Goal: Transaction & Acquisition: Purchase product/service

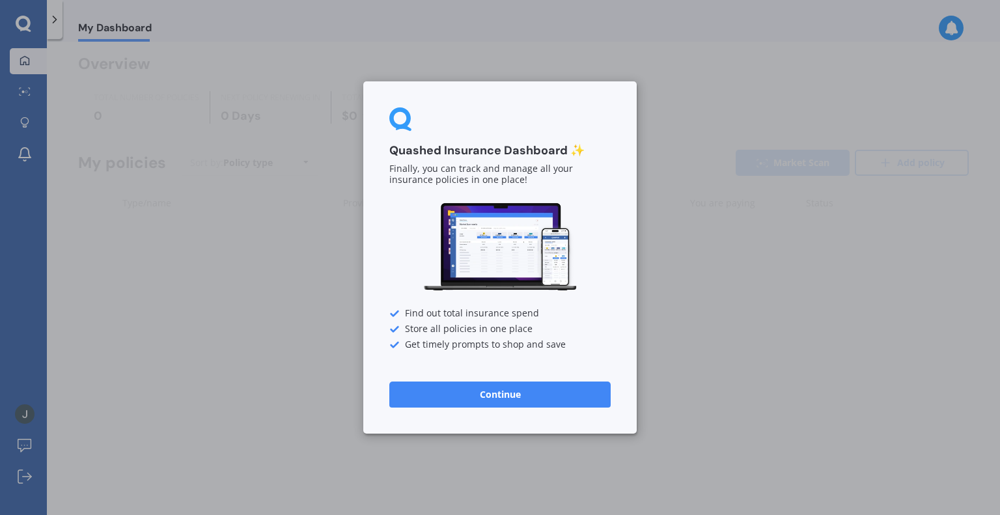
click at [511, 386] on button "Continue" at bounding box center [499, 395] width 221 height 26
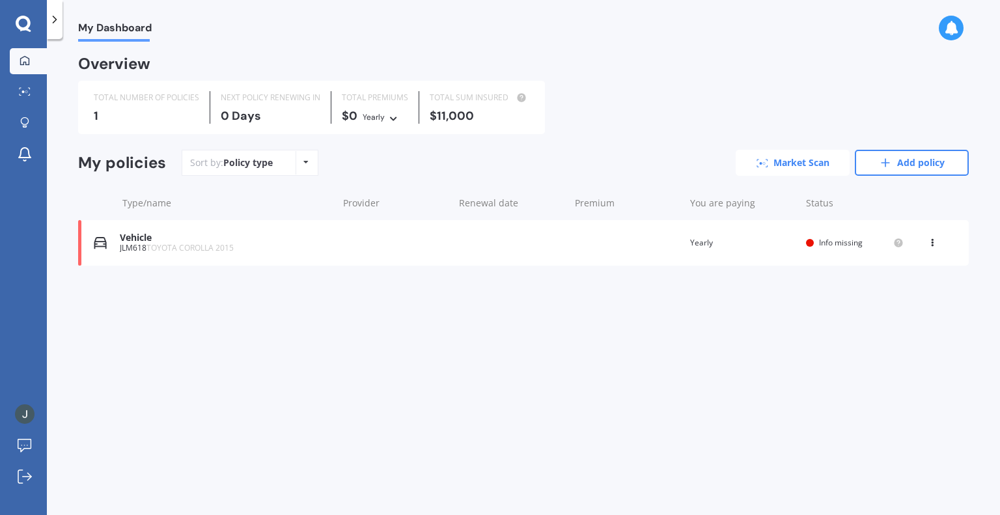
click at [810, 161] on link "Market Scan" at bounding box center [793, 163] width 114 height 26
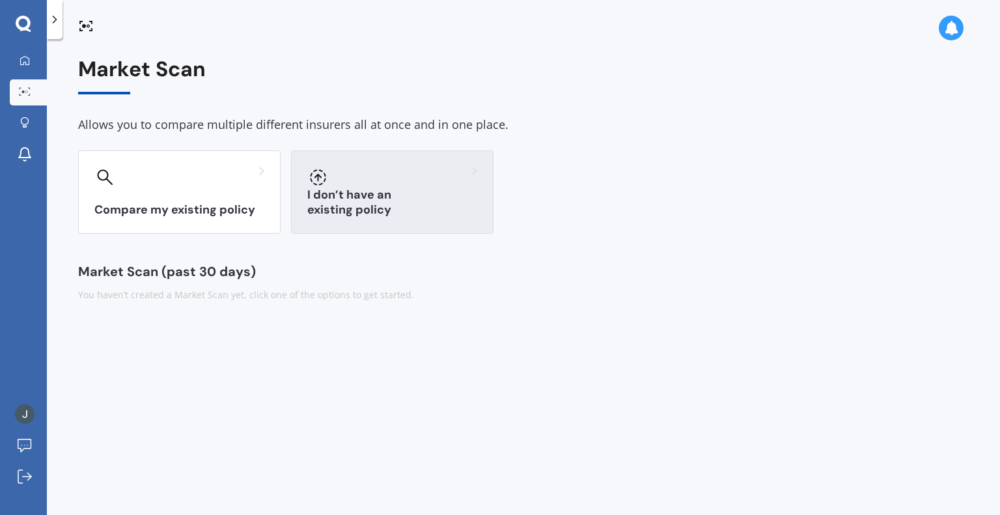
click at [373, 192] on div "I don’t have an existing policy" at bounding box center [392, 191] width 203 height 83
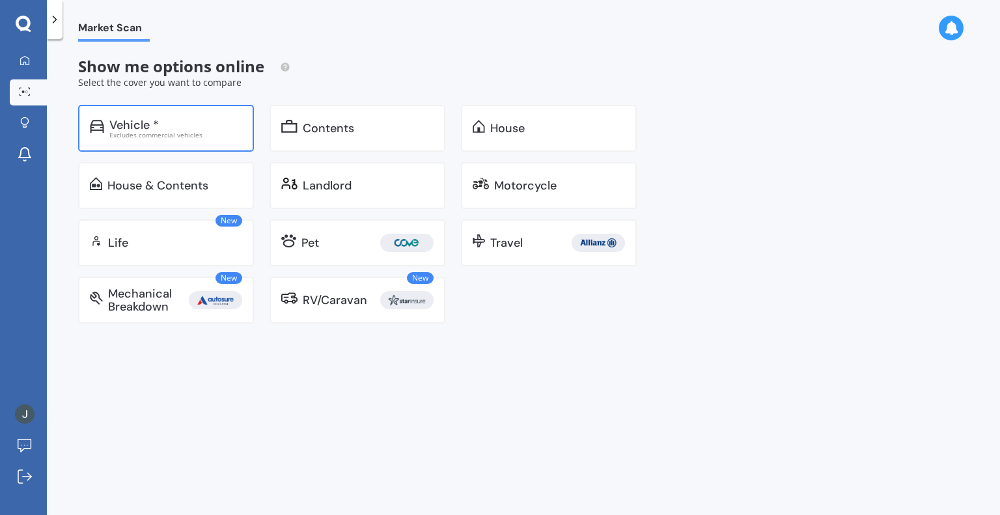
click at [189, 132] on div "Excludes commercial vehicles" at bounding box center [175, 135] width 133 height 7
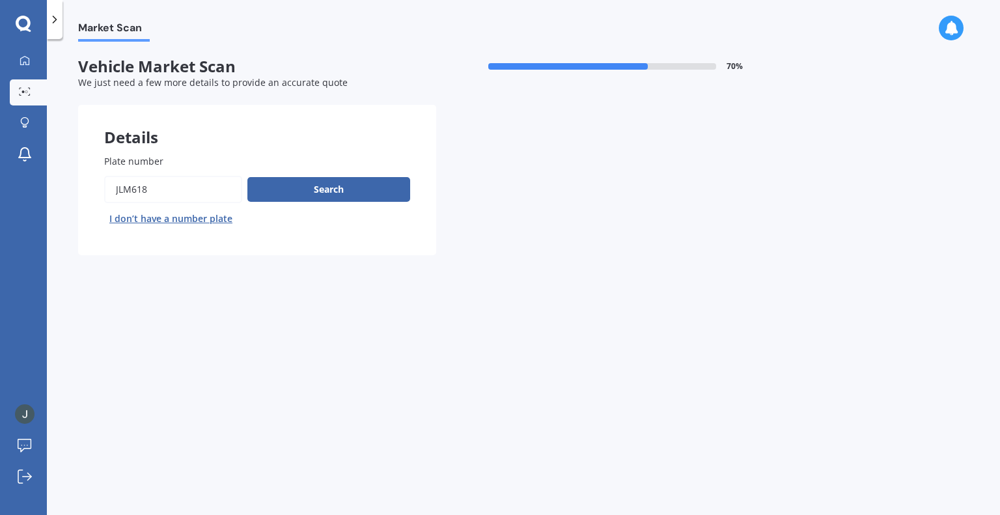
drag, startPoint x: 182, startPoint y: 188, endPoint x: 91, endPoint y: 197, distance: 91.6
click at [91, 197] on div "Plate number Search I don’t have a number plate" at bounding box center [257, 191] width 358 height 127
type input "addam5"
click at [0, 0] on button "Next" at bounding box center [0, 0] width 0 height 0
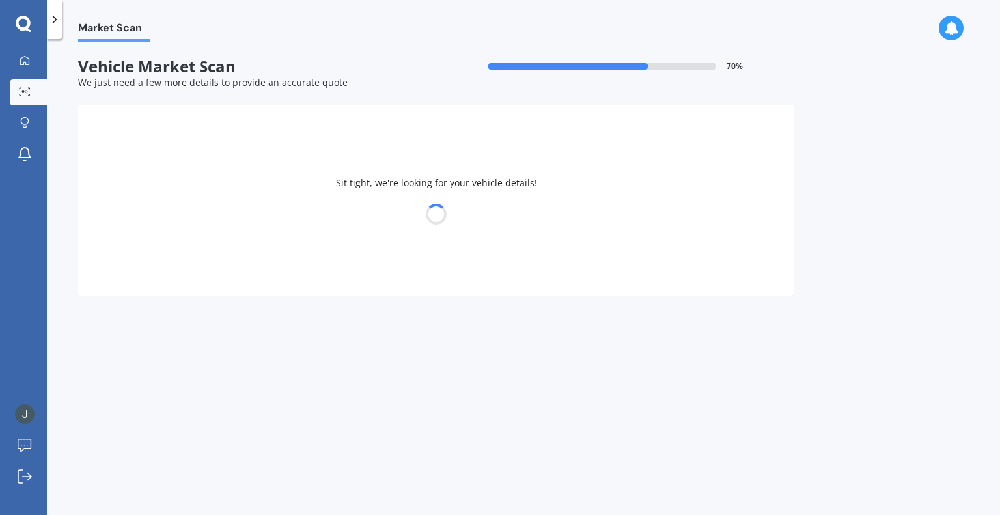
select select "VOLKSWAGEN"
select select "GOLF"
select select "17"
select select "08"
select select "2007"
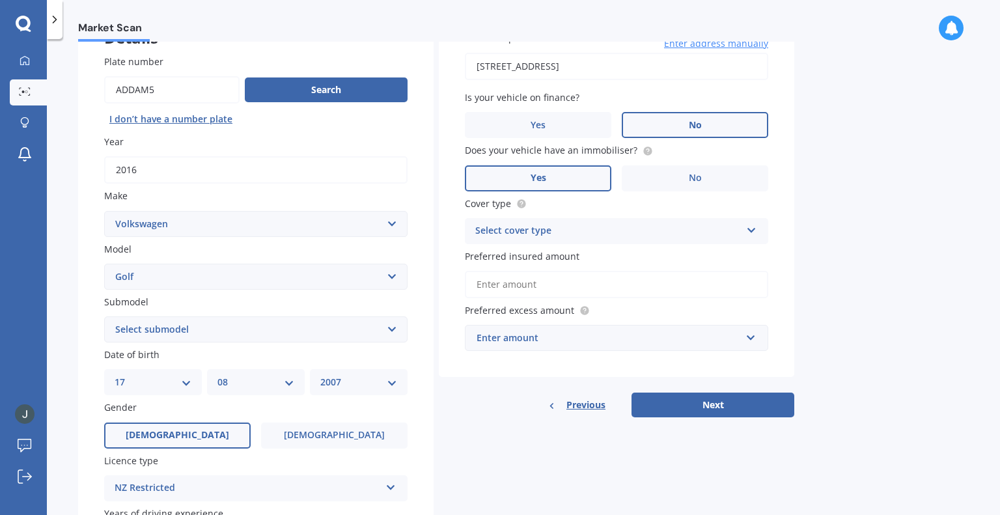
scroll to position [103, 0]
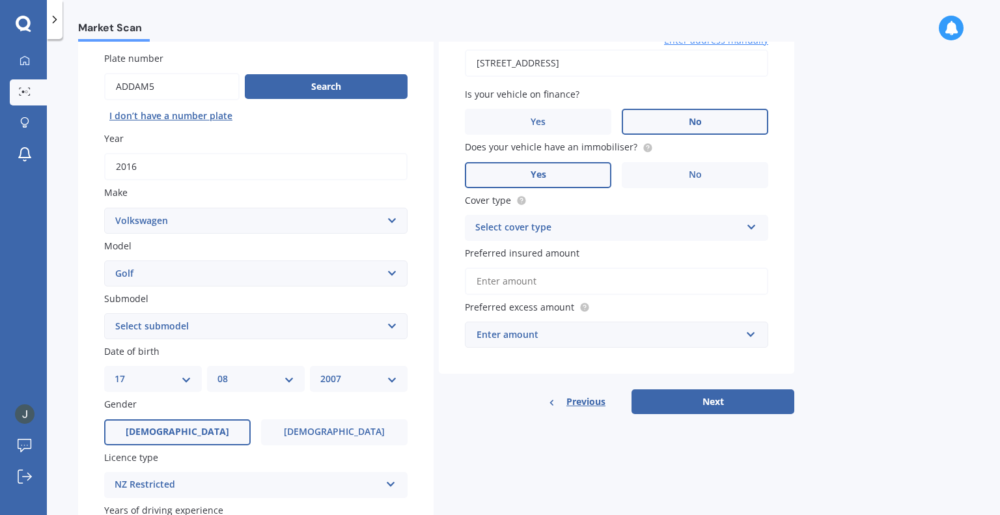
click at [700, 218] on div "Select cover type Comprehensive Third Party, Fire & Theft Third Party" at bounding box center [616, 228] width 303 height 26
click at [560, 255] on div "Comprehensive" at bounding box center [617, 253] width 302 height 23
click at [557, 274] on input "Preferred insured amount" at bounding box center [616, 281] width 303 height 27
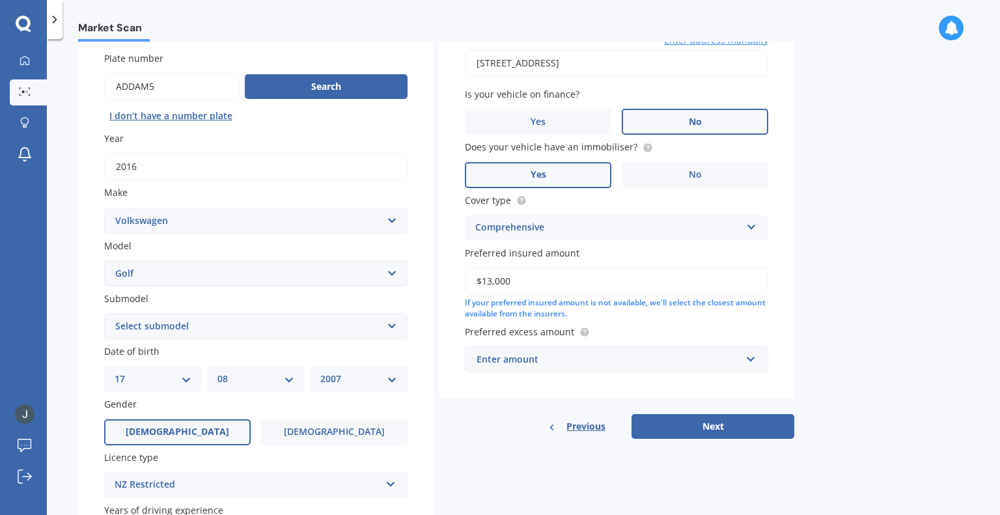
type input "$13,000"
click at [677, 367] on div "Enter amount" at bounding box center [609, 359] width 264 height 14
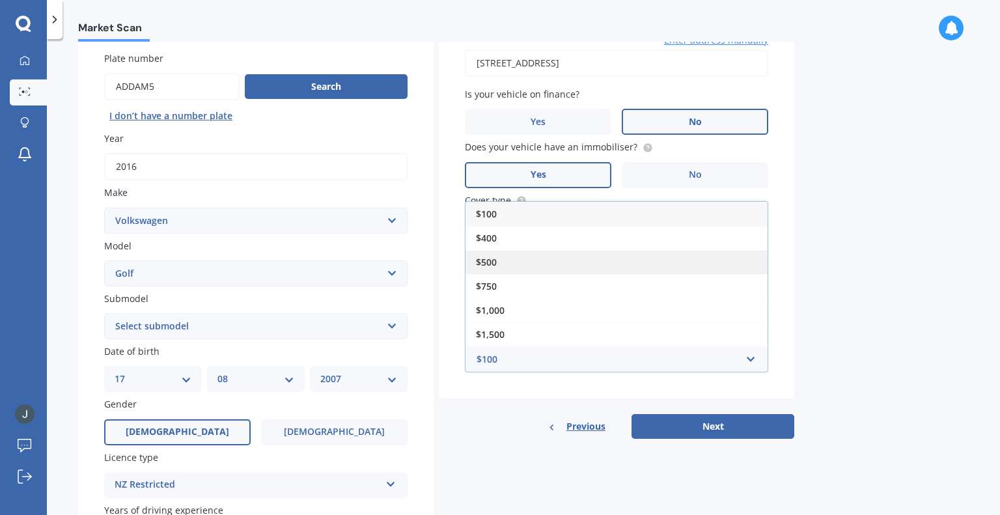
click at [527, 265] on div "$500" at bounding box center [617, 262] width 302 height 24
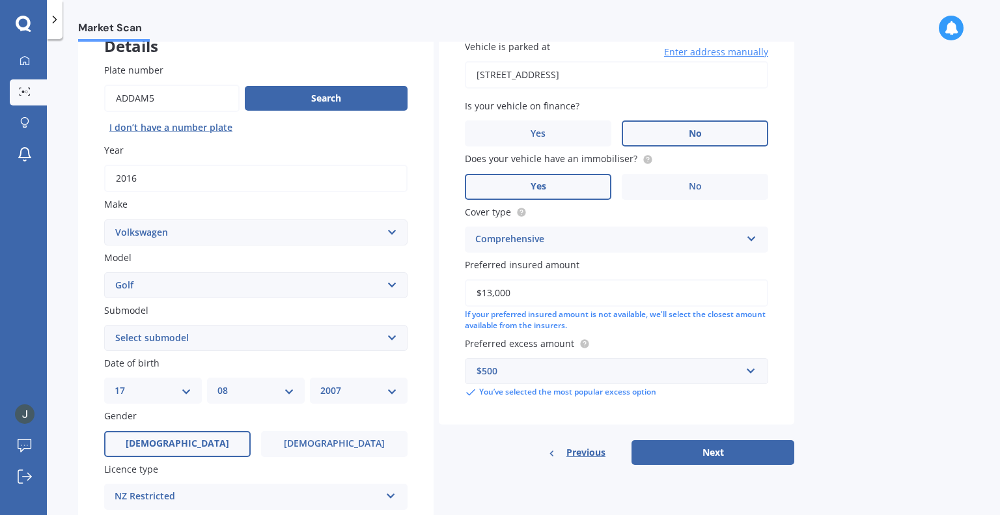
scroll to position [89, 0]
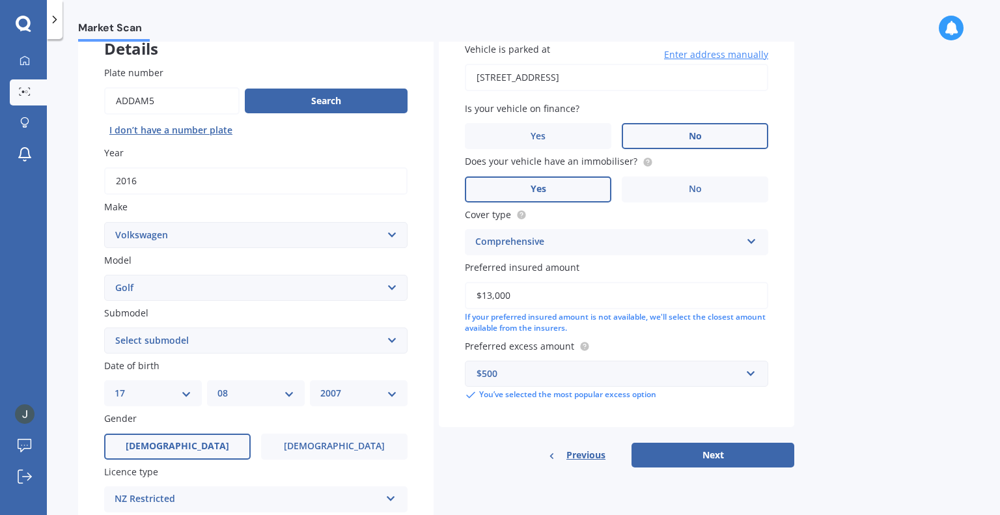
click at [384, 339] on select "Select submodel (All other) 1.4 GT TSI 1.4 TSI 1.6 1.6 FSI 1.6 TSI 1.8 1.9 TDI …" at bounding box center [255, 341] width 303 height 26
select select "1.4 TSI"
click at [104, 328] on select "Select submodel (All other) 1.4 GT TSI 1.4 TSI 1.6 1.6 FSI 1.6 TSI 1.8 1.9 TDI …" at bounding box center [255, 341] width 303 height 26
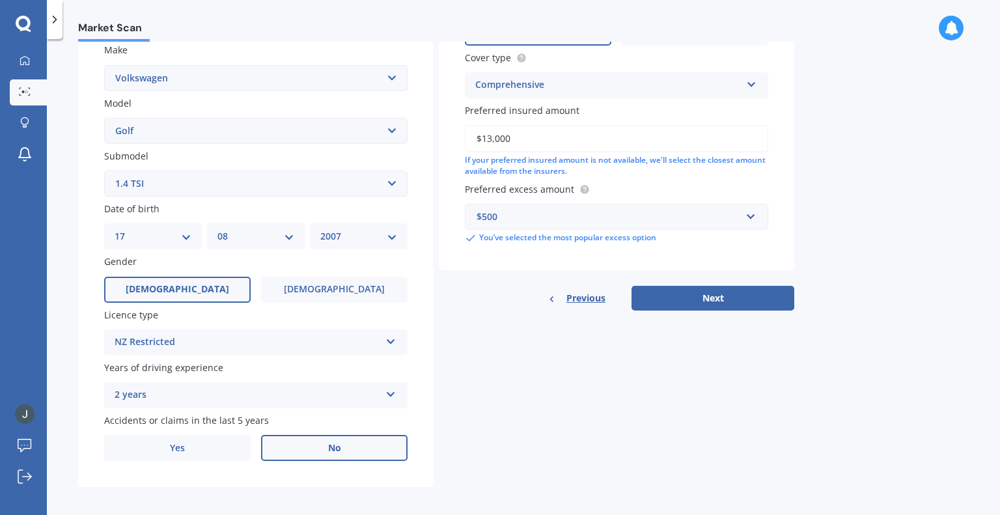
scroll to position [247, 0]
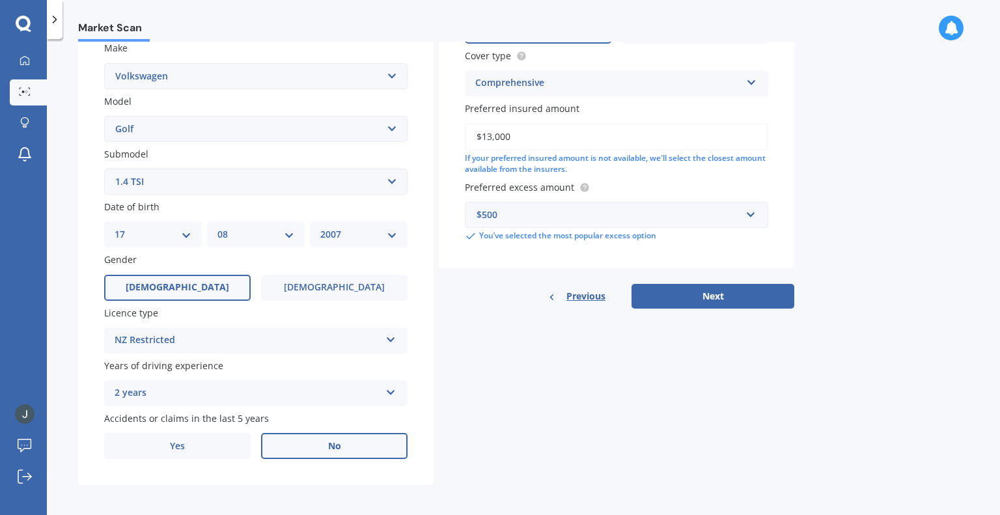
click at [367, 336] on div "NZ Restricted" at bounding box center [248, 341] width 266 height 16
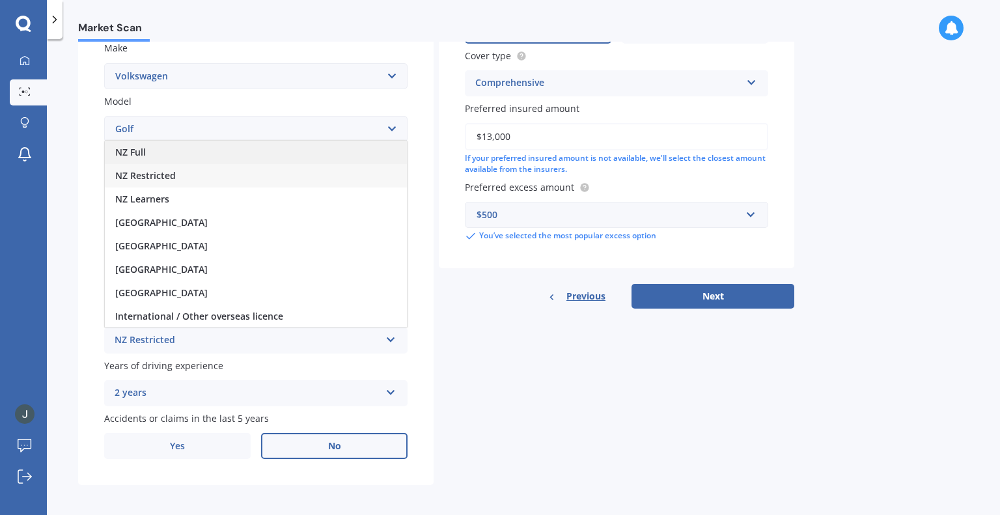
click at [168, 160] on div "NZ Full" at bounding box center [256, 152] width 302 height 23
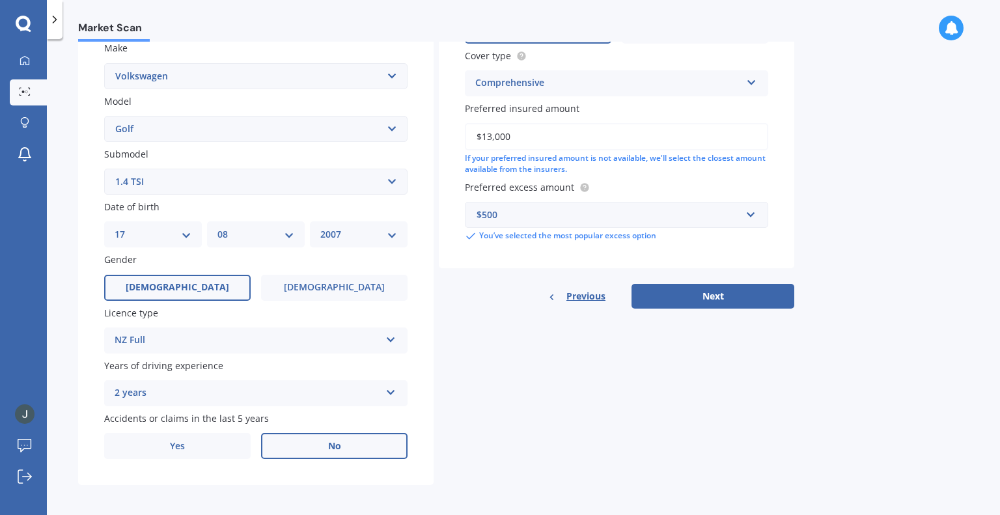
scroll to position [253, 0]
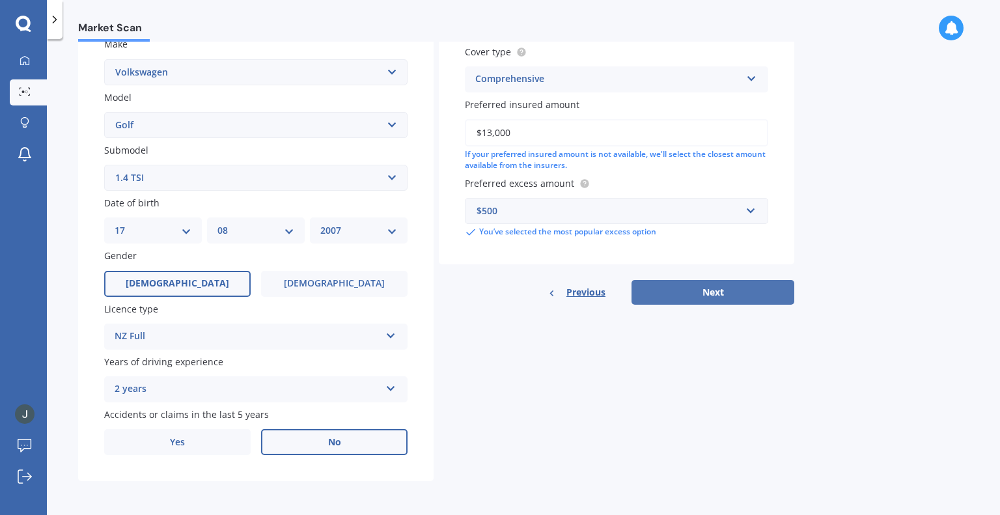
click at [736, 294] on button "Next" at bounding box center [713, 292] width 163 height 25
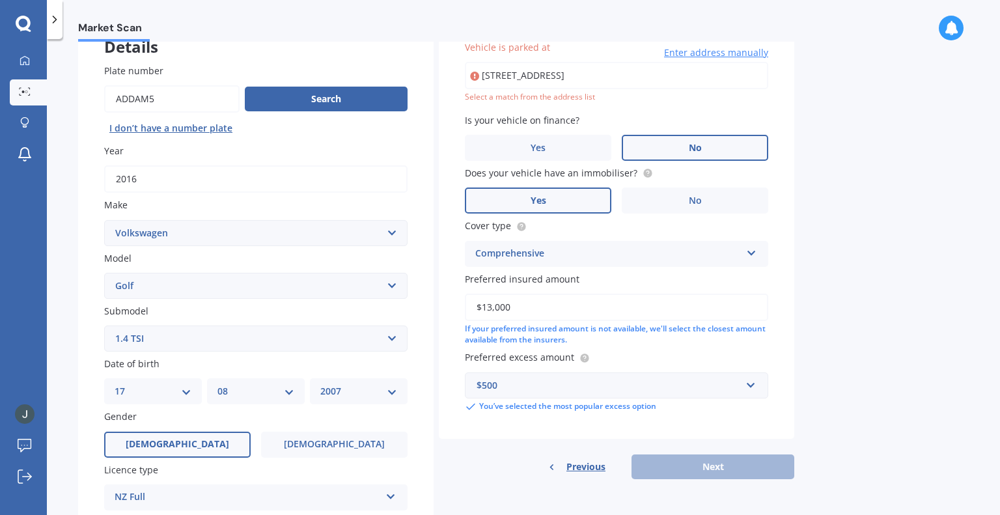
scroll to position [89, 0]
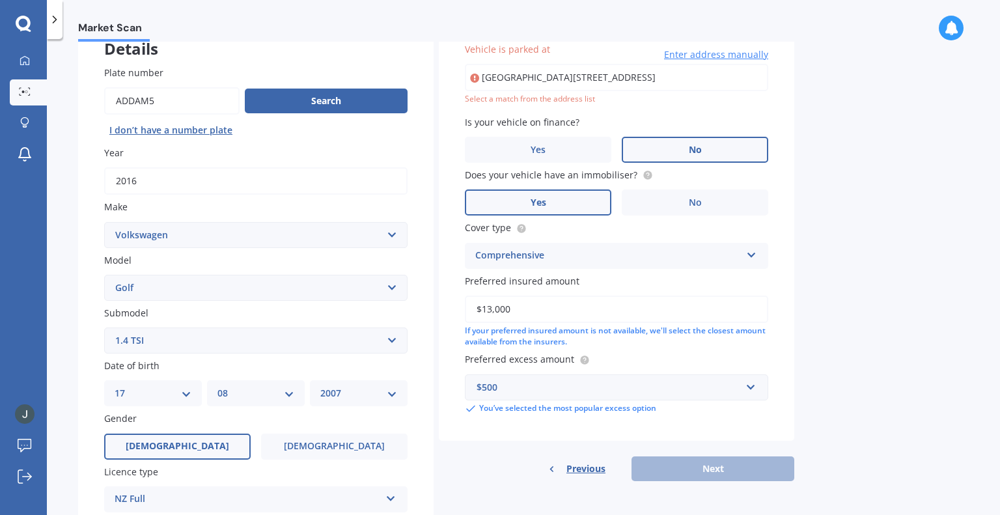
type input "[STREET_ADDRESS]"
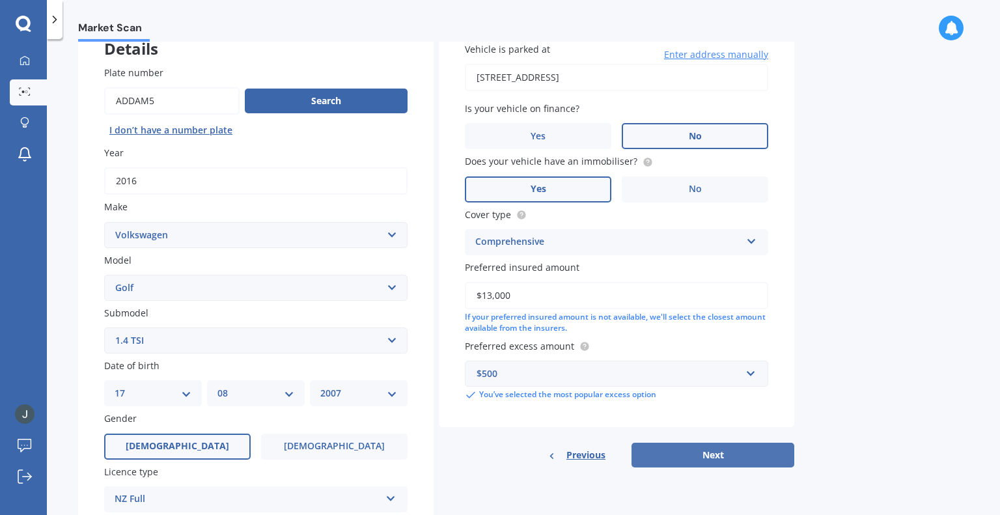
click at [714, 450] on button "Next" at bounding box center [713, 455] width 163 height 25
select select "17"
select select "08"
select select "2007"
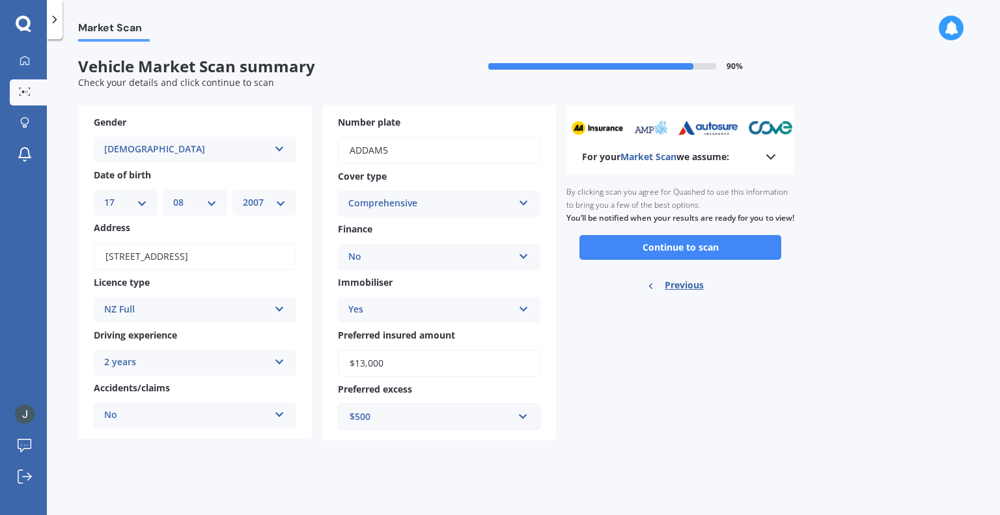
scroll to position [0, 0]
click at [685, 260] on button "Continue to scan" at bounding box center [681, 247] width 202 height 25
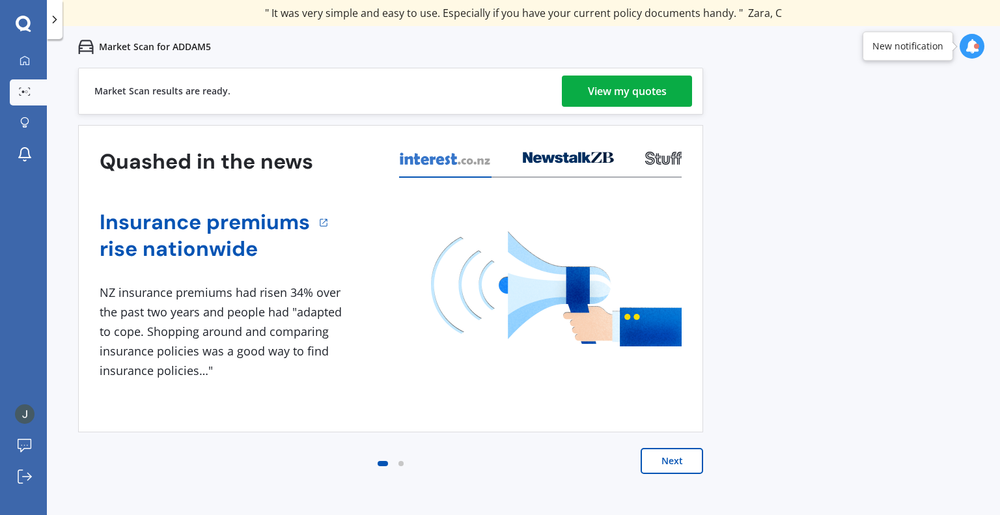
click at [635, 88] on div "View my quotes" at bounding box center [627, 91] width 79 height 31
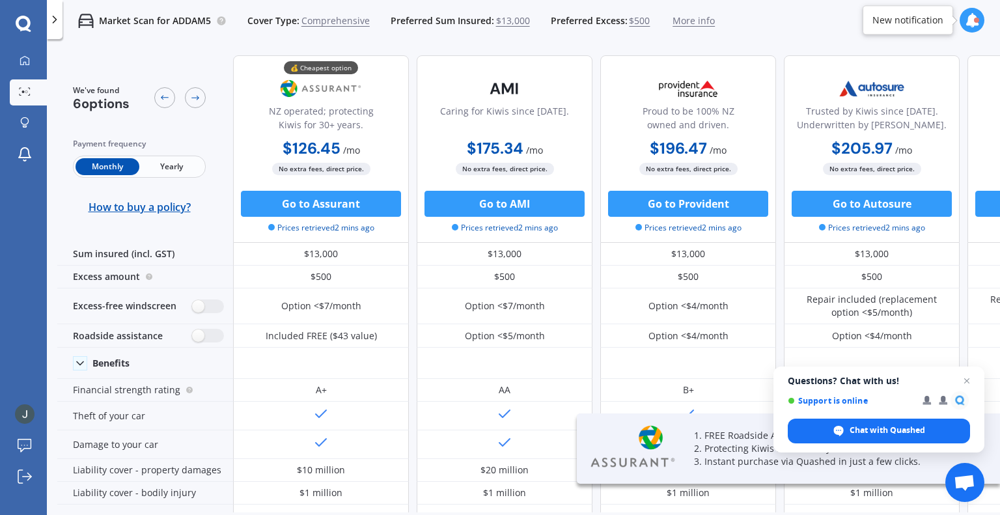
click at [175, 158] on span "Yearly" at bounding box center [171, 166] width 64 height 17
